Goal: Find specific page/section: Find specific page/section

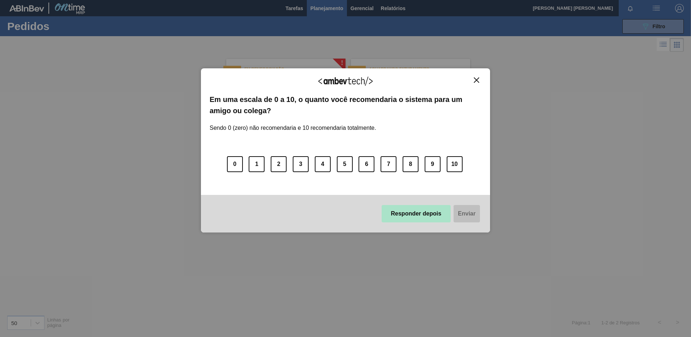
click at [424, 215] on button "Responder depois" at bounding box center [416, 213] width 69 height 17
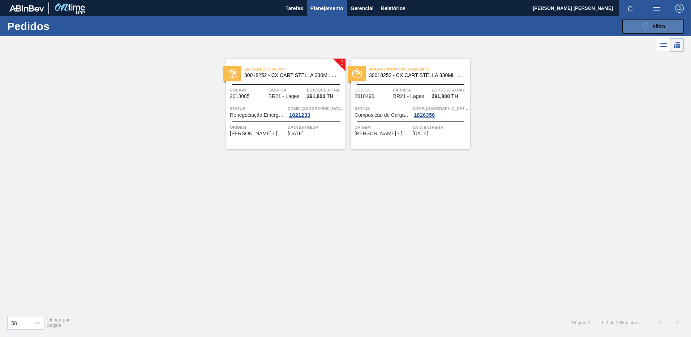
click at [650, 32] on button "089F7B8B-B2A5-4AFE-B5C0-19BA573D28AC Filtro" at bounding box center [652, 26] width 61 height 14
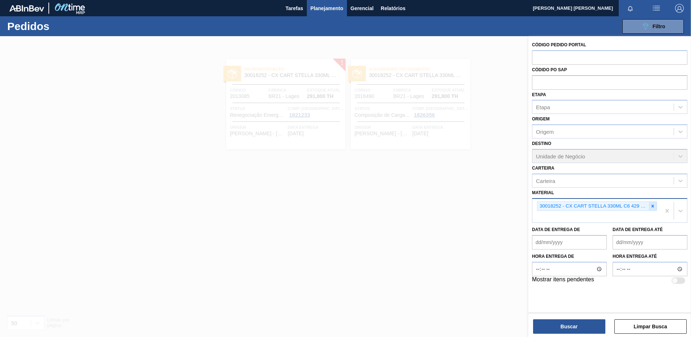
click at [654, 209] on div at bounding box center [653, 206] width 8 height 9
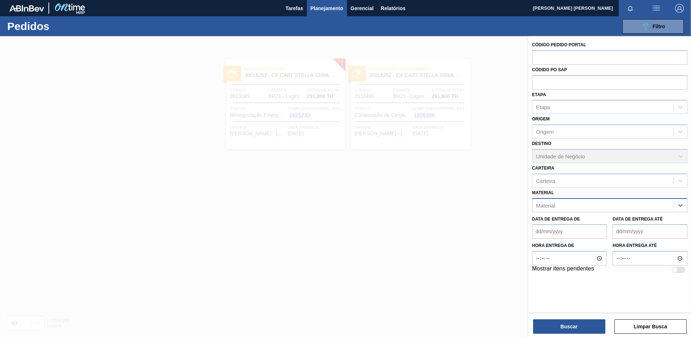
paste input "Ajustar dia 10/09"
type input "Ajustar dia 10/09"
drag, startPoint x: 612, startPoint y: 207, endPoint x: 461, endPoint y: 207, distance: 151.1
click at [528, 207] on div "Código Pedido Portal Códido PO SAP Etapa Etapa Origem Origem Destino Unidade de…" at bounding box center [609, 204] width 163 height 337
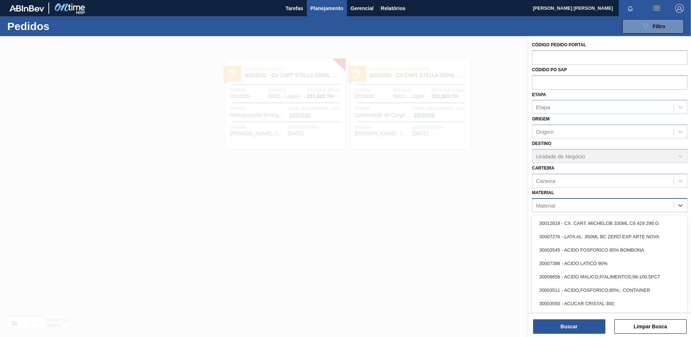
click at [588, 201] on div "Material" at bounding box center [602, 205] width 141 height 10
type input "30017"
type input "30017226"
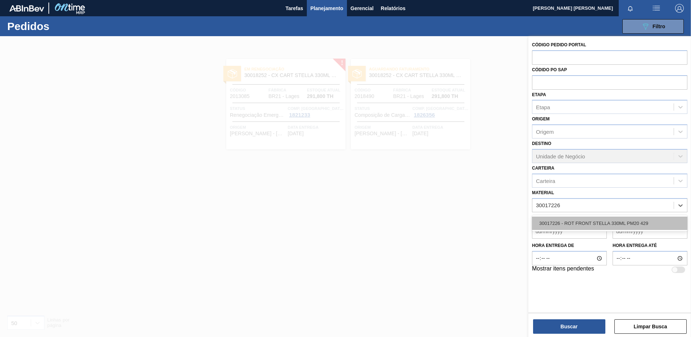
click at [587, 220] on div "30017226 - ROT FRONT STELLA 330ML PM20 429" at bounding box center [609, 222] width 155 height 13
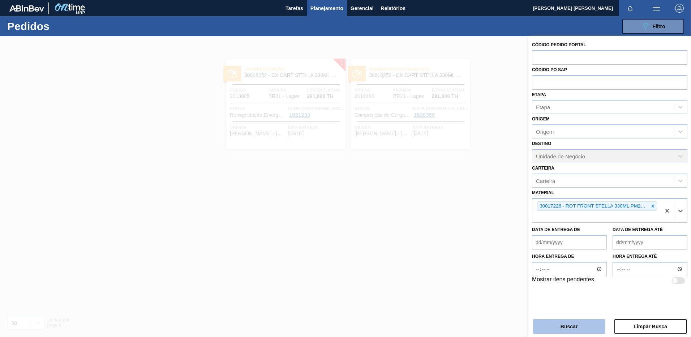
click at [586, 322] on button "Buscar" at bounding box center [569, 326] width 72 height 14
